Goal: Navigation & Orientation: Find specific page/section

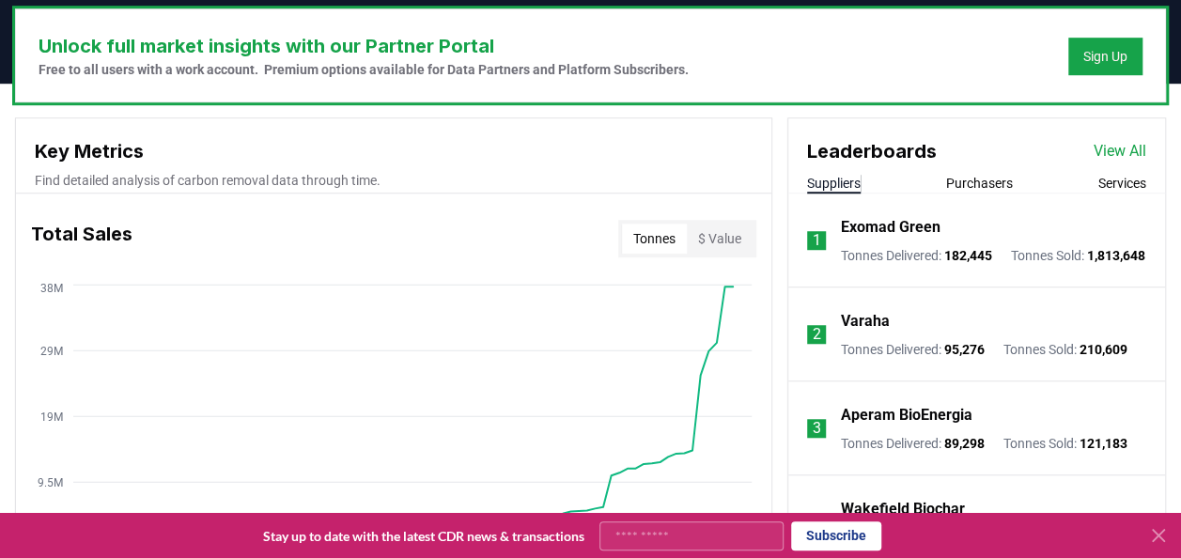
scroll to position [571, 0]
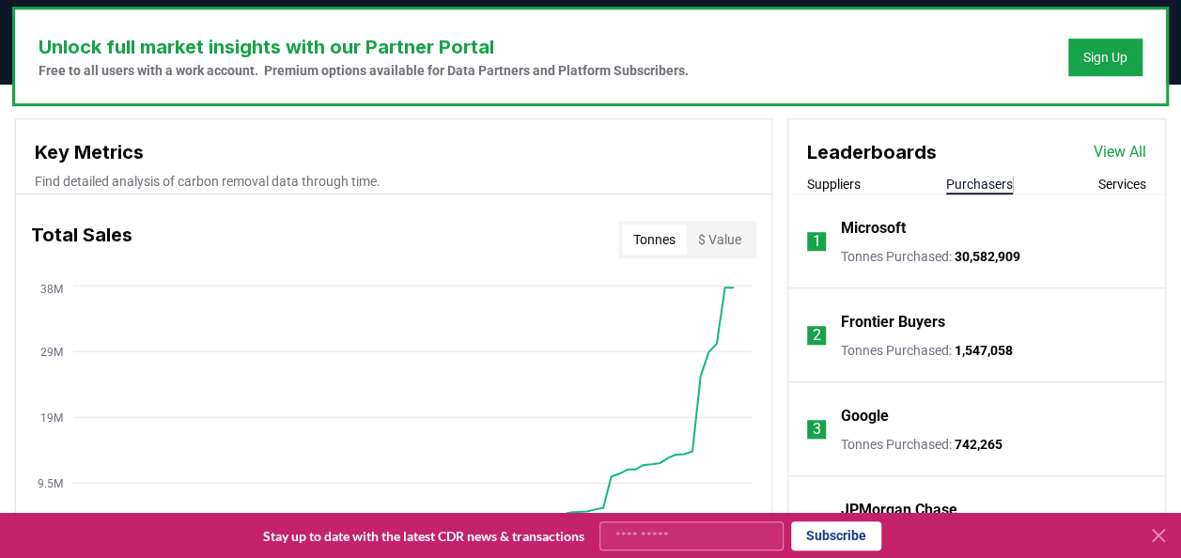
click at [983, 179] on button "Purchasers" at bounding box center [979, 184] width 67 height 19
click at [1098, 148] on link "View All" at bounding box center [1120, 152] width 53 height 23
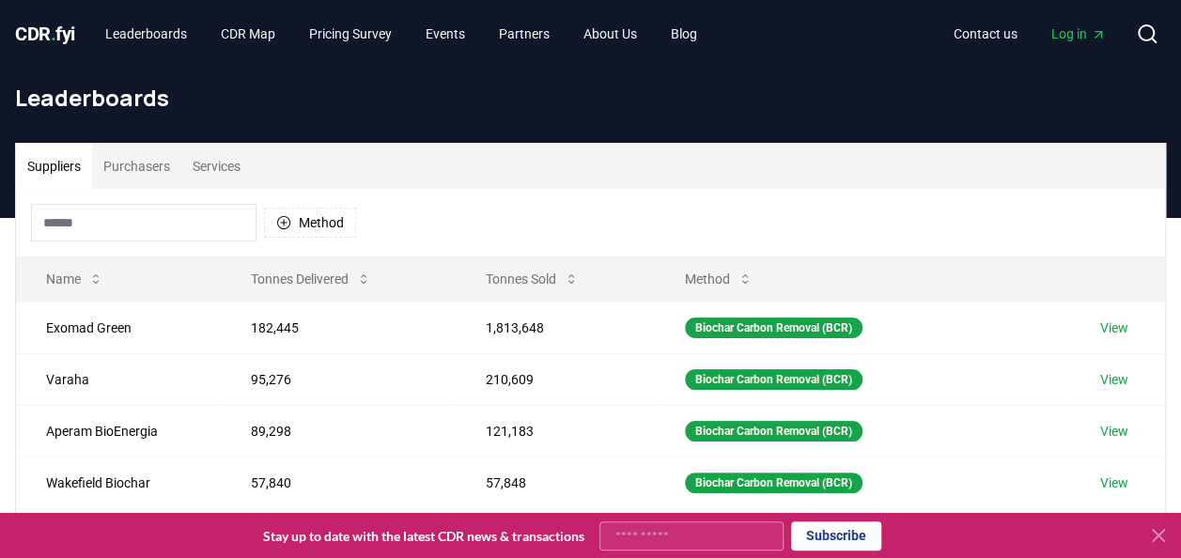
click at [149, 164] on button "Purchasers" at bounding box center [136, 166] width 89 height 45
click at [78, 163] on button "Suppliers" at bounding box center [54, 166] width 76 height 45
click at [141, 166] on button "Purchasers" at bounding box center [136, 166] width 89 height 45
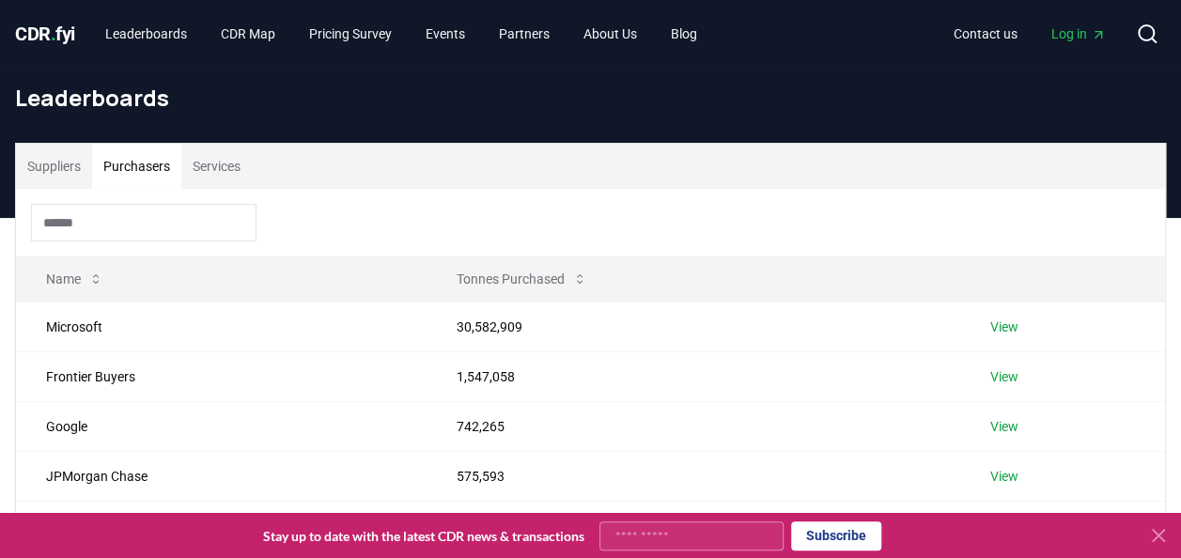
click at [226, 164] on button "Services" at bounding box center [216, 166] width 70 height 45
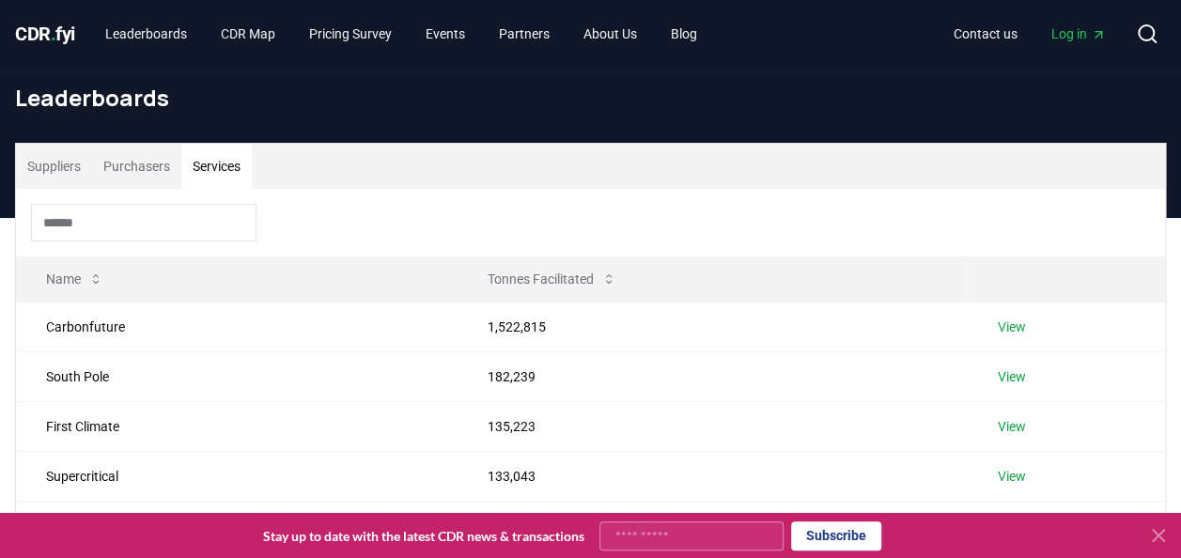
click at [231, 165] on button "Services" at bounding box center [216, 166] width 70 height 45
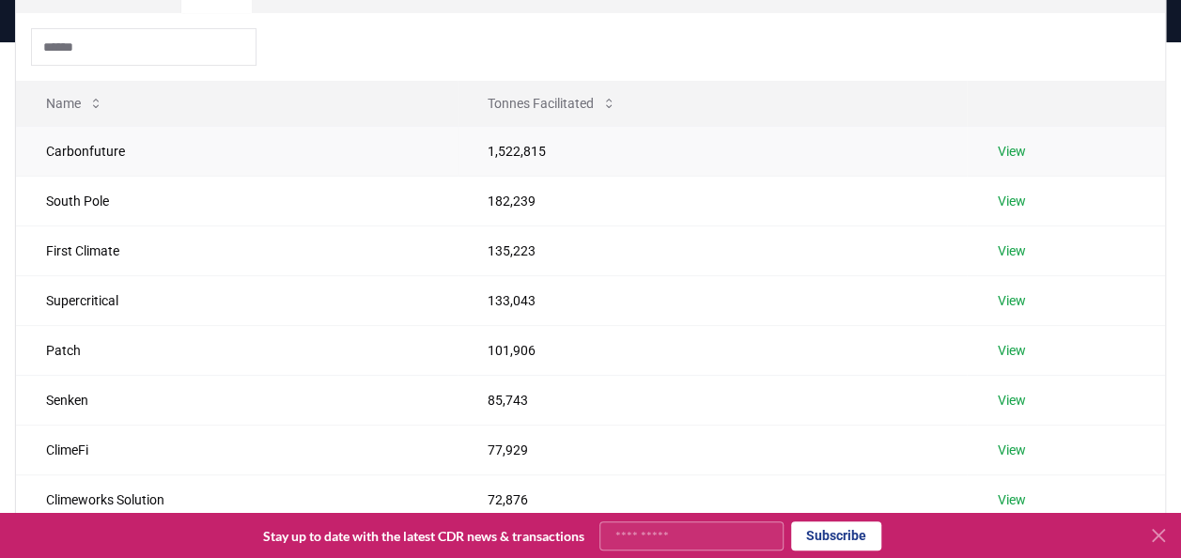
scroll to position [70, 0]
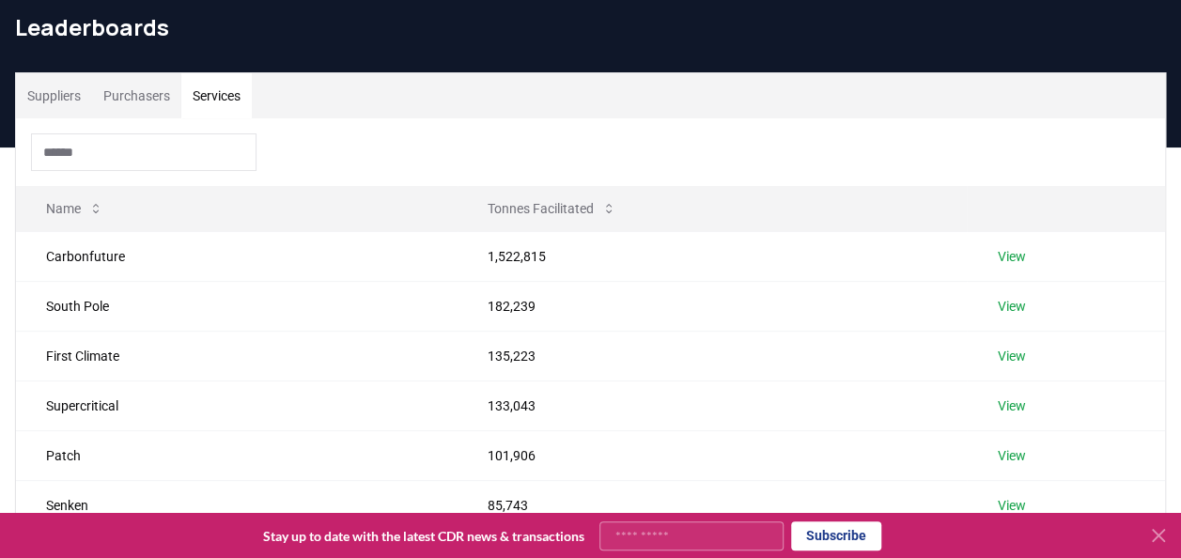
click at [162, 92] on button "Purchasers" at bounding box center [136, 95] width 89 height 45
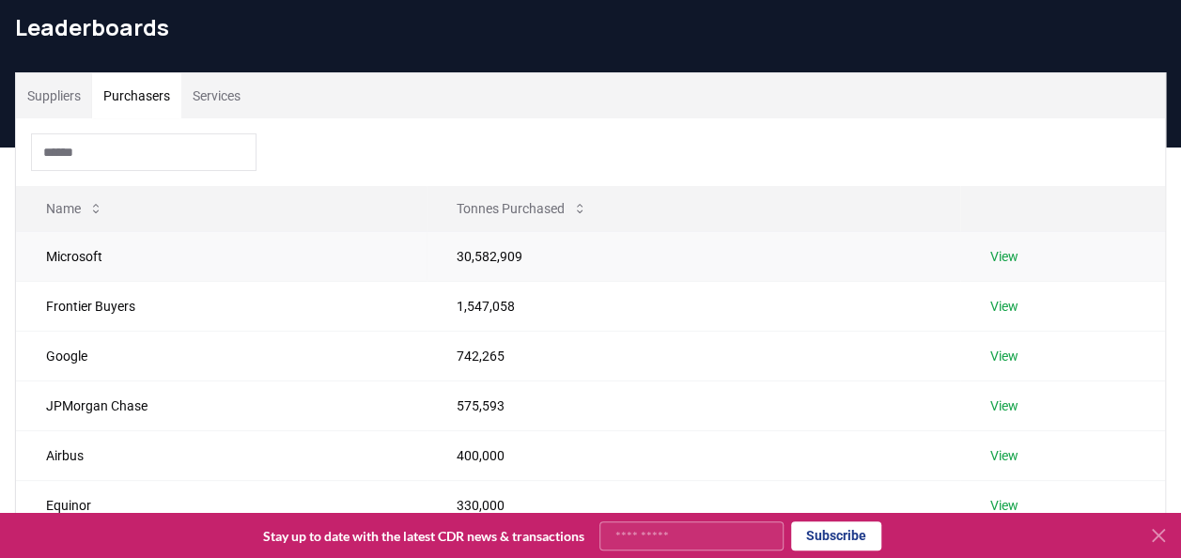
click at [1006, 258] on link "View" at bounding box center [1005, 256] width 28 height 19
